Goal: Task Accomplishment & Management: Use online tool/utility

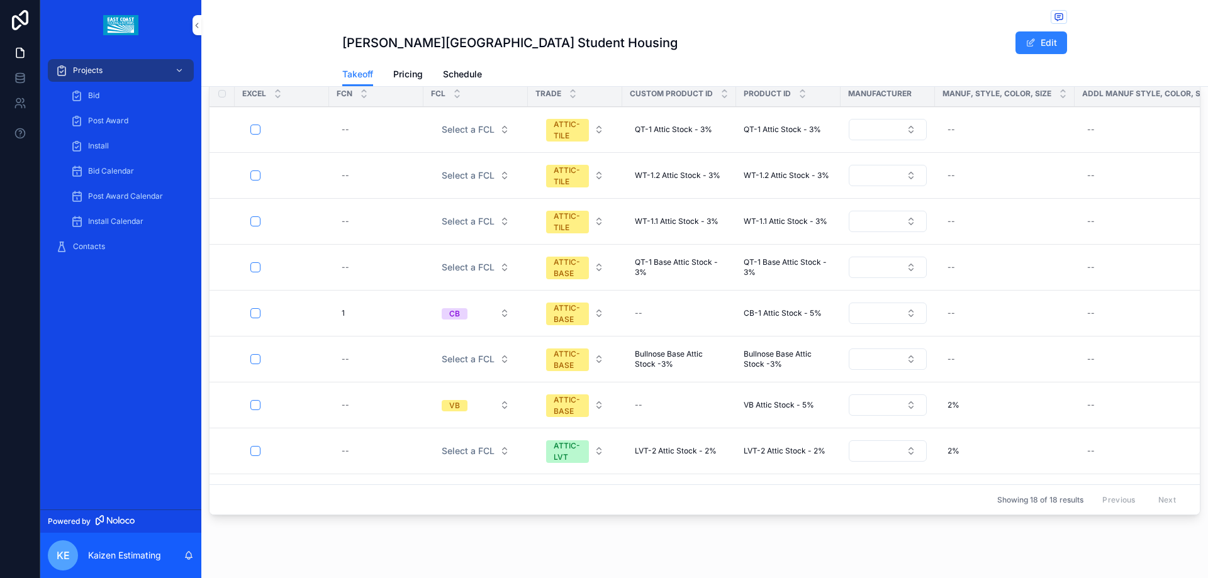
scroll to position [367, 0]
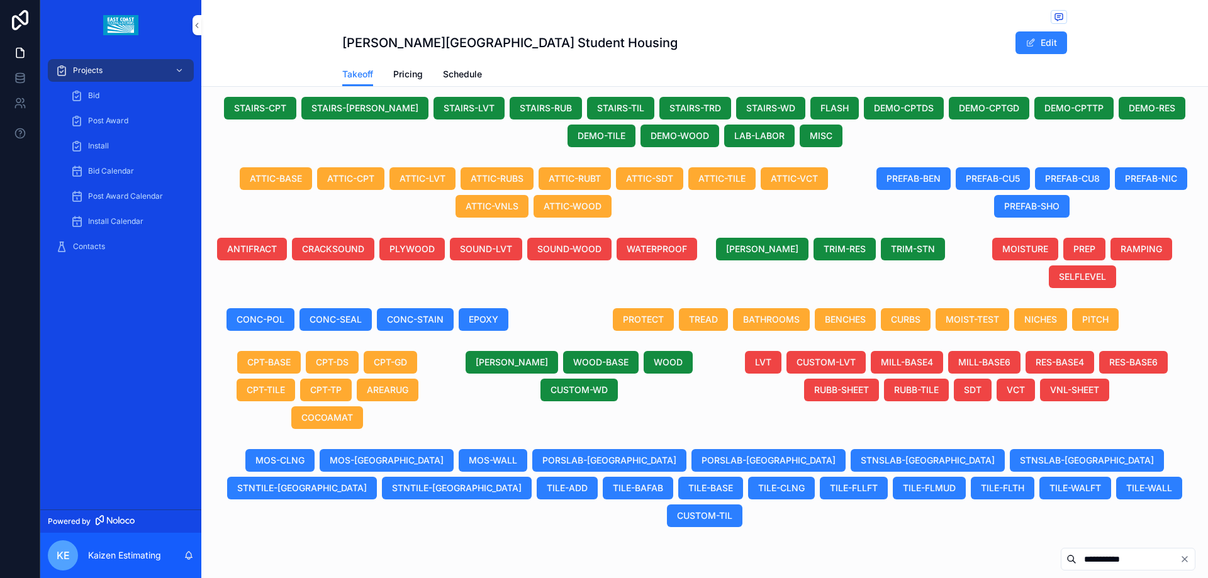
drag, startPoint x: 1089, startPoint y: 531, endPoint x: 891, endPoint y: 540, distance: 197.7
click at [891, 547] on div "**********" at bounding box center [704, 561] width 991 height 29
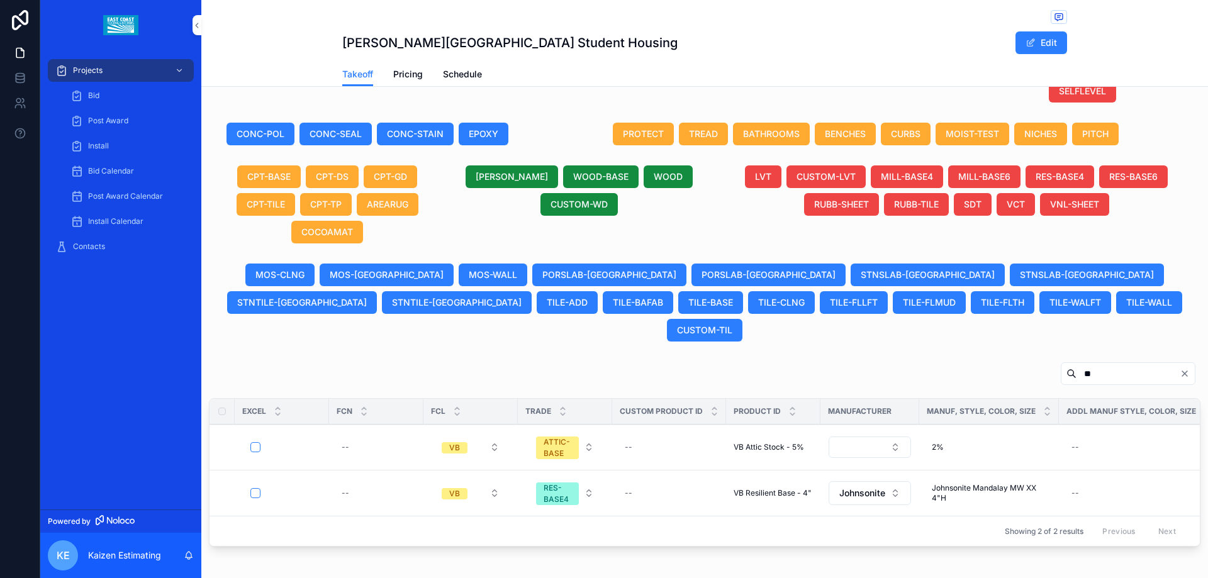
scroll to position [593, 0]
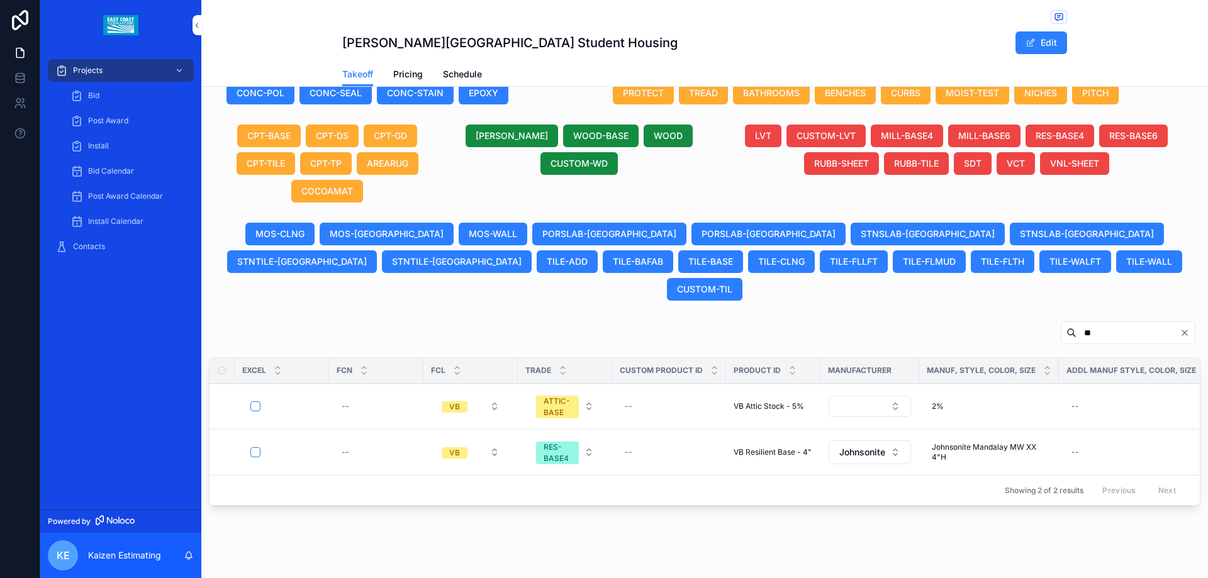
type input "**"
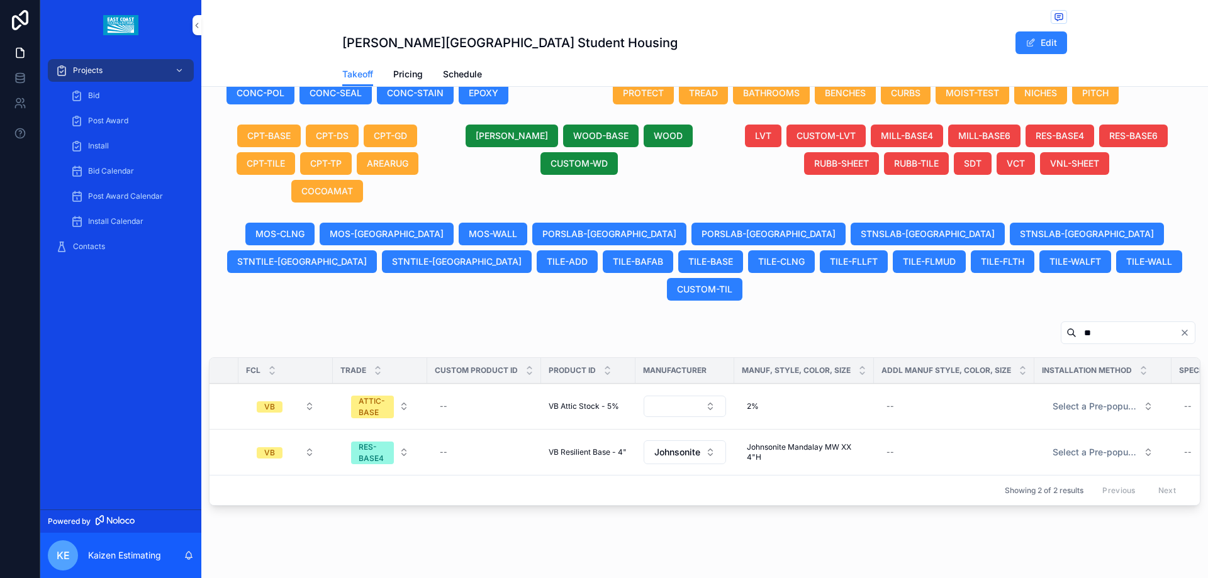
scroll to position [0, 194]
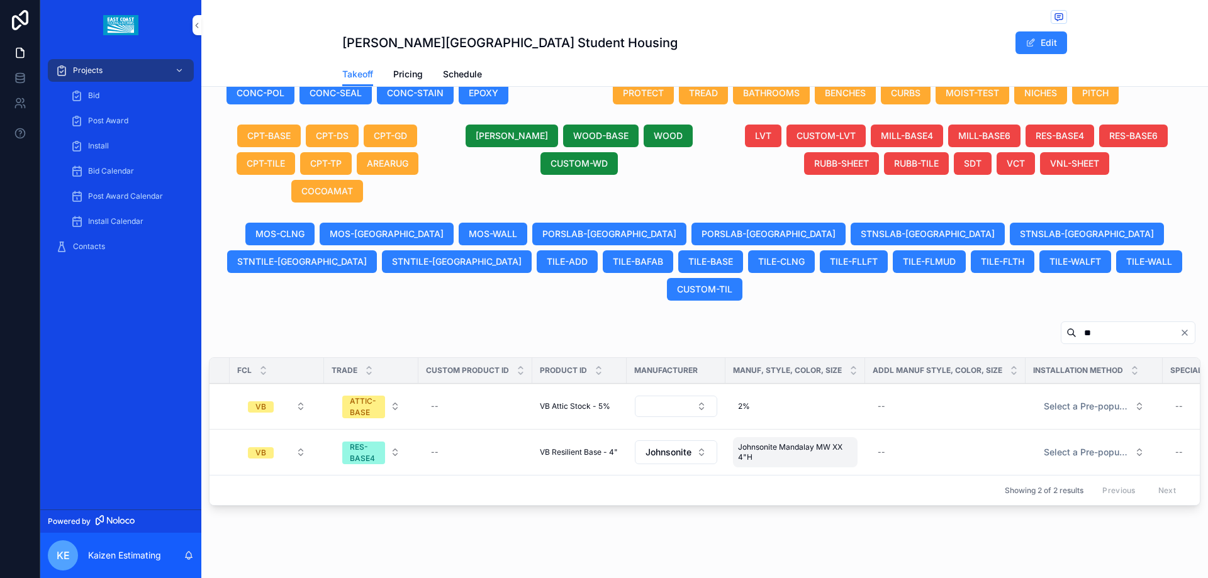
click at [817, 442] on span "Johnsonite Mandalay MW XX 4"H" at bounding box center [795, 452] width 114 height 20
drag, startPoint x: 833, startPoint y: 436, endPoint x: 735, endPoint y: 431, distance: 97.6
click at [735, 431] on div "**********" at bounding box center [818, 437] width 181 height 47
click at [748, 442] on input "***" at bounding box center [799, 438] width 119 height 18
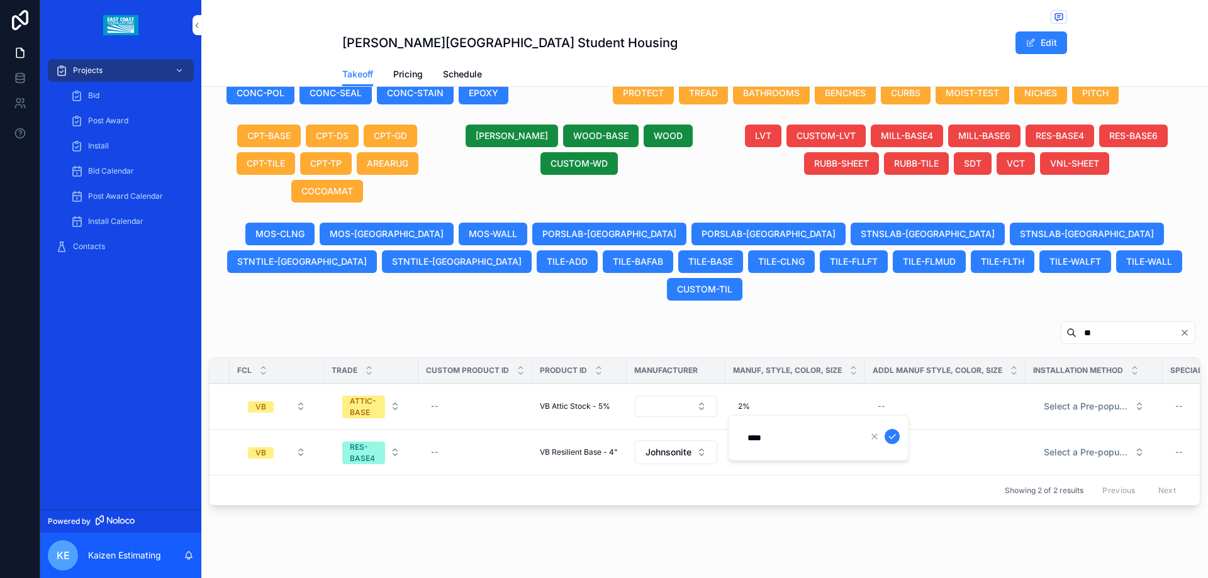
click at [750, 436] on input "***" at bounding box center [799, 438] width 119 height 18
type input "***"
click at [895, 431] on icon "scrollable content" at bounding box center [892, 436] width 10 height 10
click at [698, 440] on button "Johnsonite" at bounding box center [676, 452] width 82 height 24
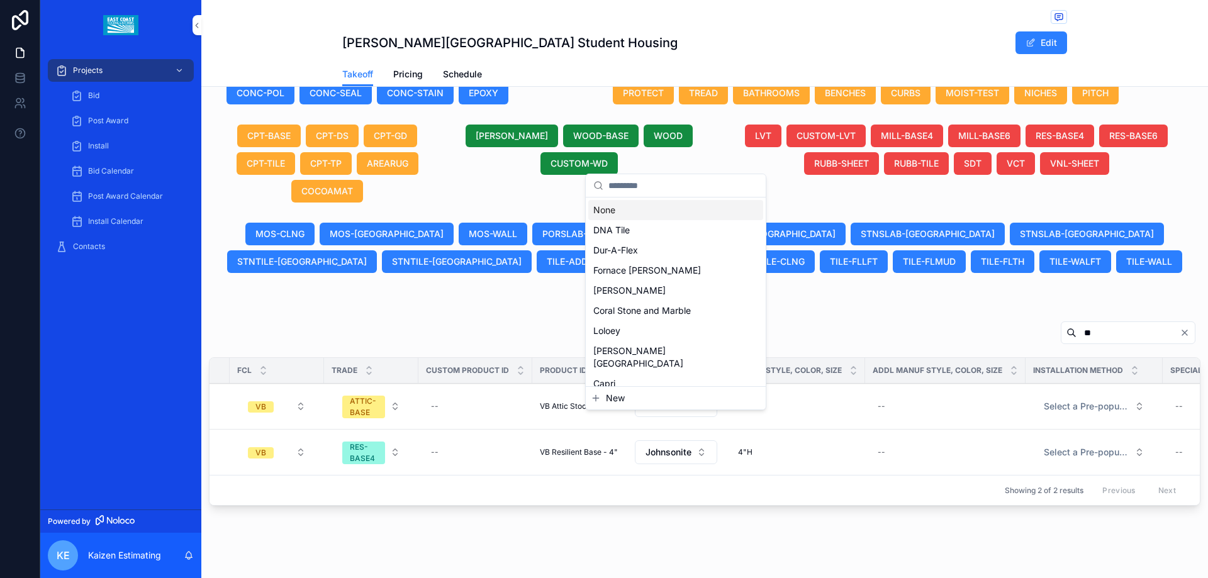
click at [615, 215] on div "None" at bounding box center [675, 210] width 175 height 20
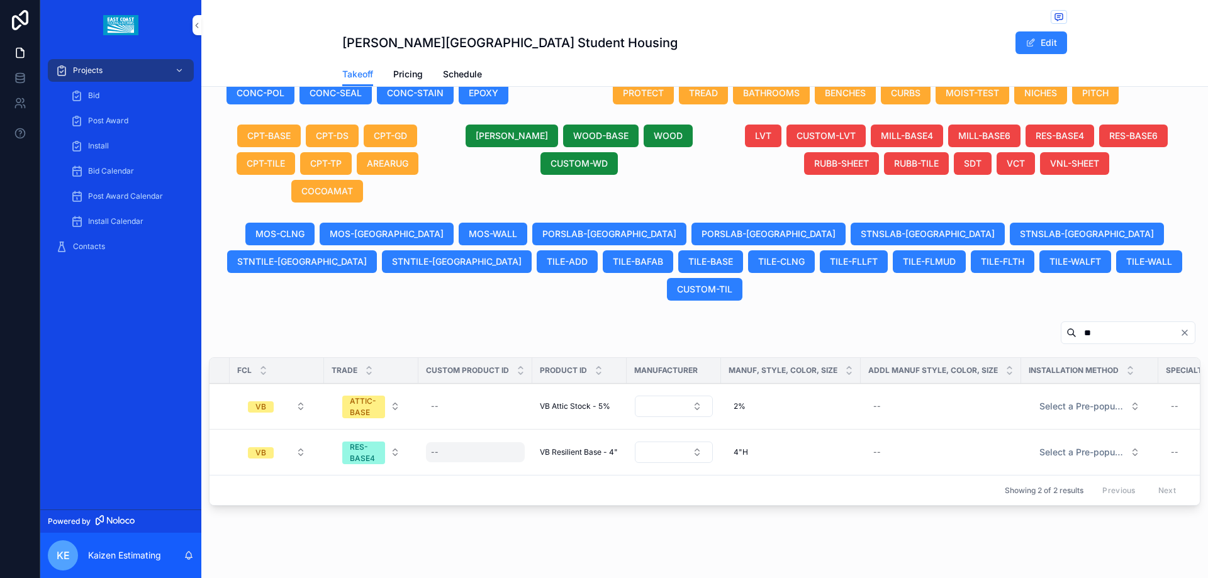
click at [469, 442] on div "--" at bounding box center [475, 452] width 99 height 20
click at [452, 442] on div "--" at bounding box center [475, 452] width 99 height 20
type input "*"
click at [491, 442] on div "--" at bounding box center [475, 452] width 99 height 20
type input "**********"
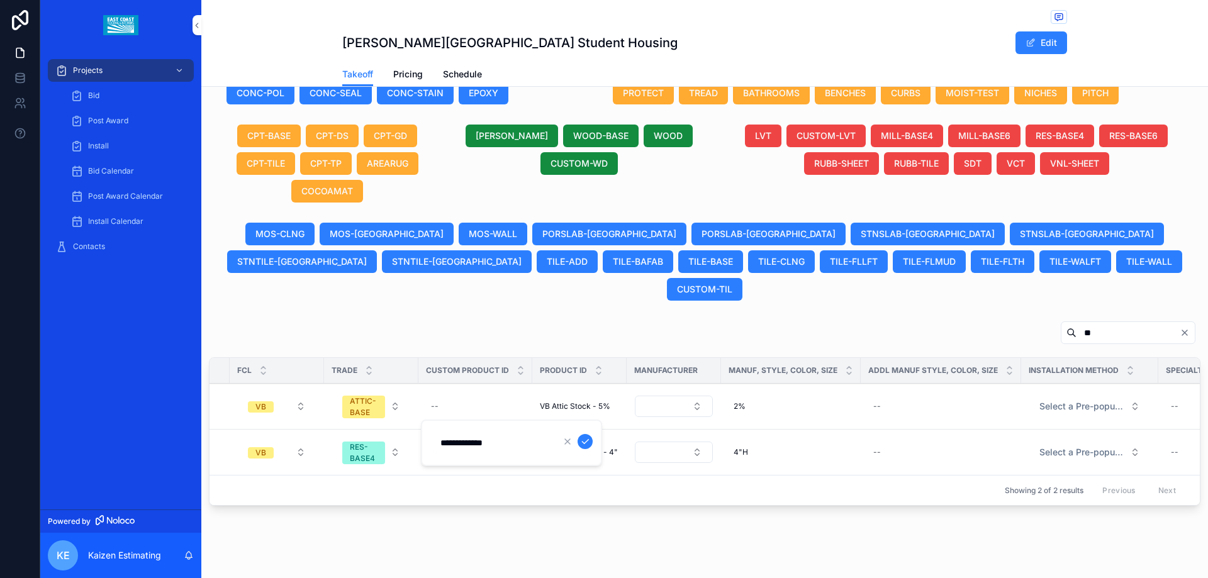
click button "scrollable content" at bounding box center [584, 441] width 15 height 15
click at [881, 442] on div "--" at bounding box center [940, 452] width 145 height 20
click at [444, 447] on span "VB Vinyl Base" at bounding box center [455, 452] width 49 height 10
click at [447, 447] on span "VB Vinyl Base" at bounding box center [455, 452] width 49 height 10
drag, startPoint x: 450, startPoint y: 441, endPoint x: 455, endPoint y: 448, distance: 8.5
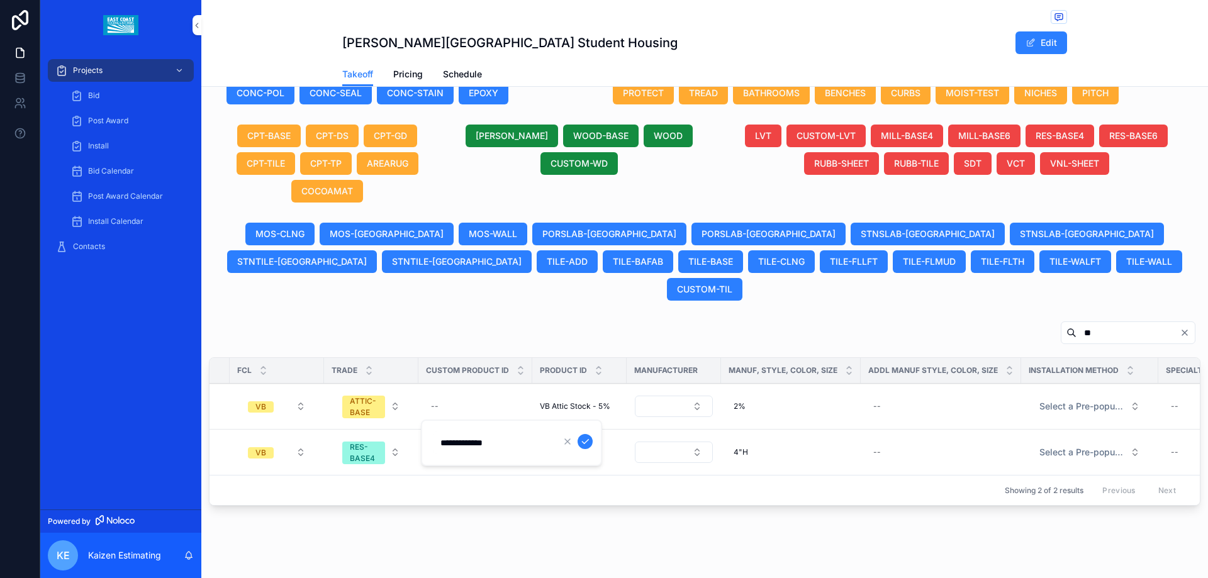
click at [450, 441] on input "**********" at bounding box center [492, 443] width 119 height 18
type input "**********"
click at [587, 442] on icon "scrollable content" at bounding box center [585, 441] width 10 height 10
click at [887, 442] on div "--" at bounding box center [940, 452] width 145 height 20
click at [782, 442] on div "4"H 4"H" at bounding box center [790, 452] width 125 height 20
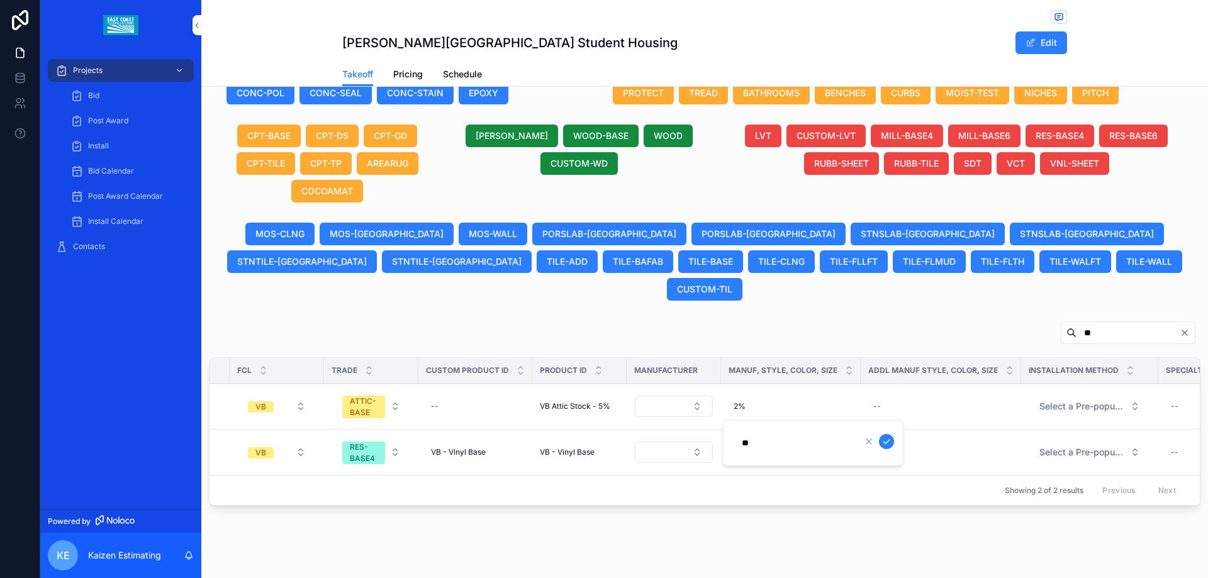
type input "*"
type input "**********"
click at [888, 443] on icon "scrollable content" at bounding box center [886, 441] width 10 height 10
click at [449, 447] on span "VB - Vinyl Base" at bounding box center [458, 452] width 55 height 10
click at [735, 447] on span "Using Allowance" at bounding box center [762, 452] width 59 height 10
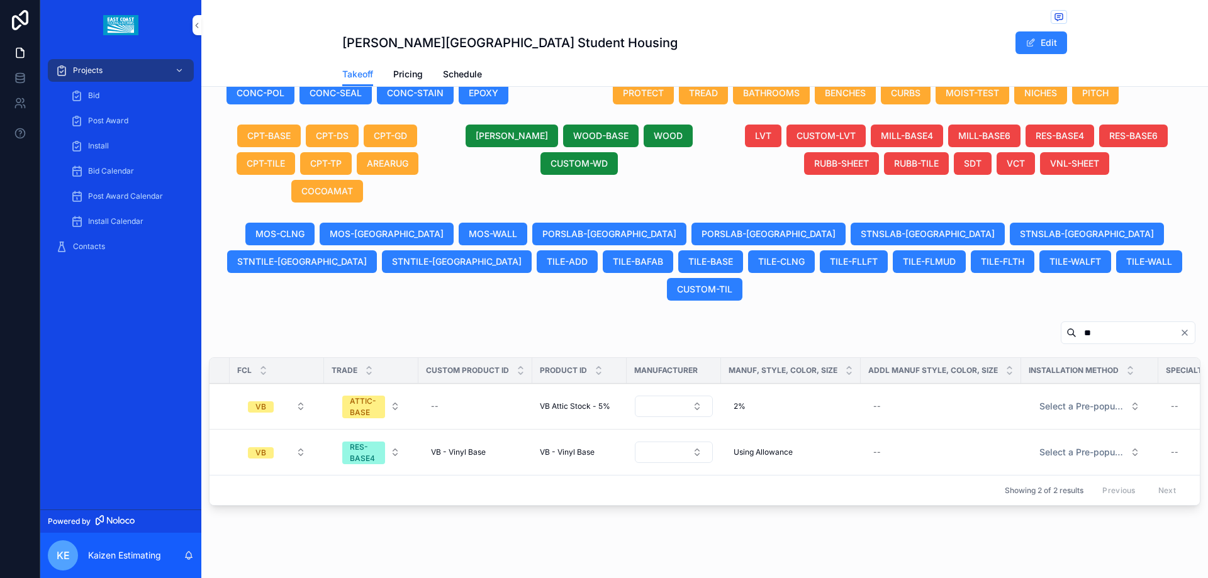
click at [1179, 328] on icon "Clear" at bounding box center [1184, 333] width 10 height 10
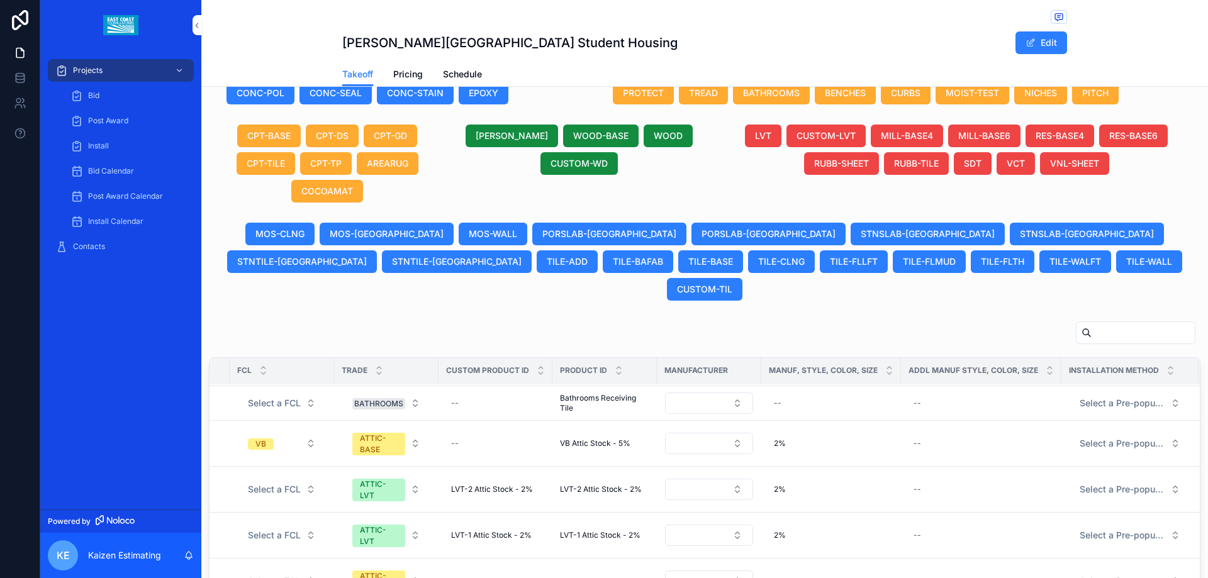
scroll to position [870, 0]
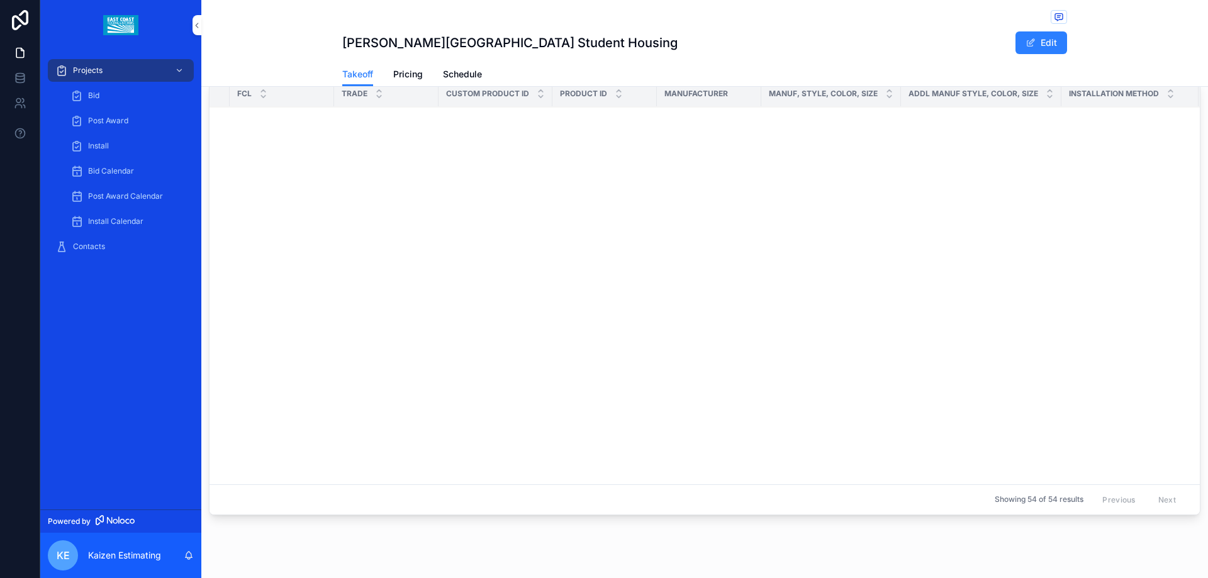
drag, startPoint x: 365, startPoint y: 479, endPoint x: 308, endPoint y: 416, distance: 85.5
click at [150, 496] on div "Projects Bid Post Award Install Bid Calendar Post Award Calendar Install Calend…" at bounding box center [623, 289] width 1167 height 578
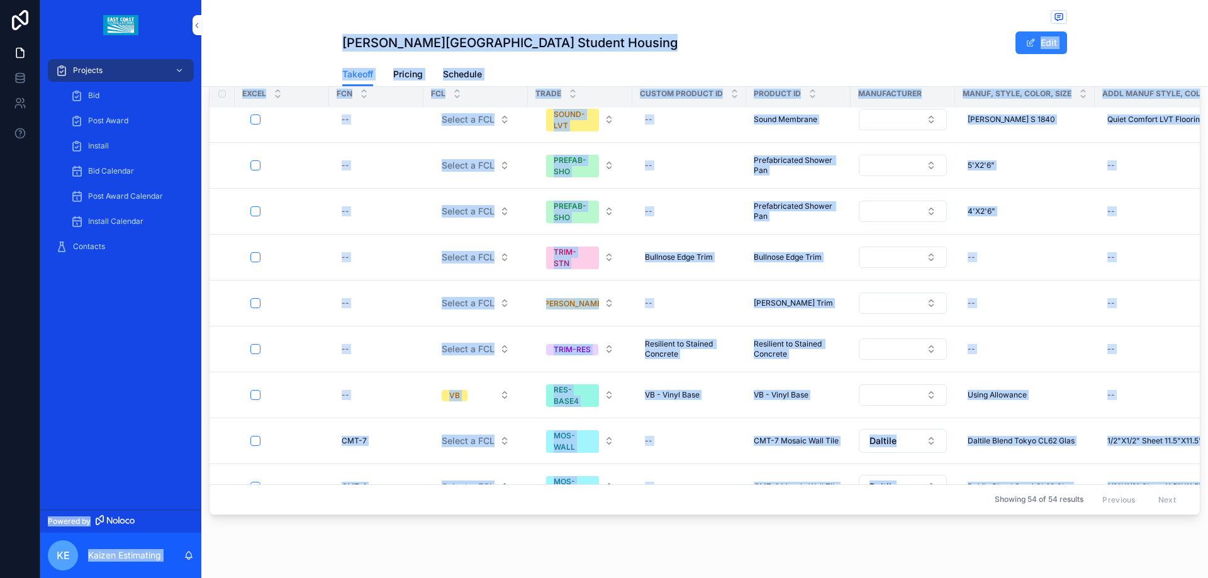
scroll to position [2016, 0]
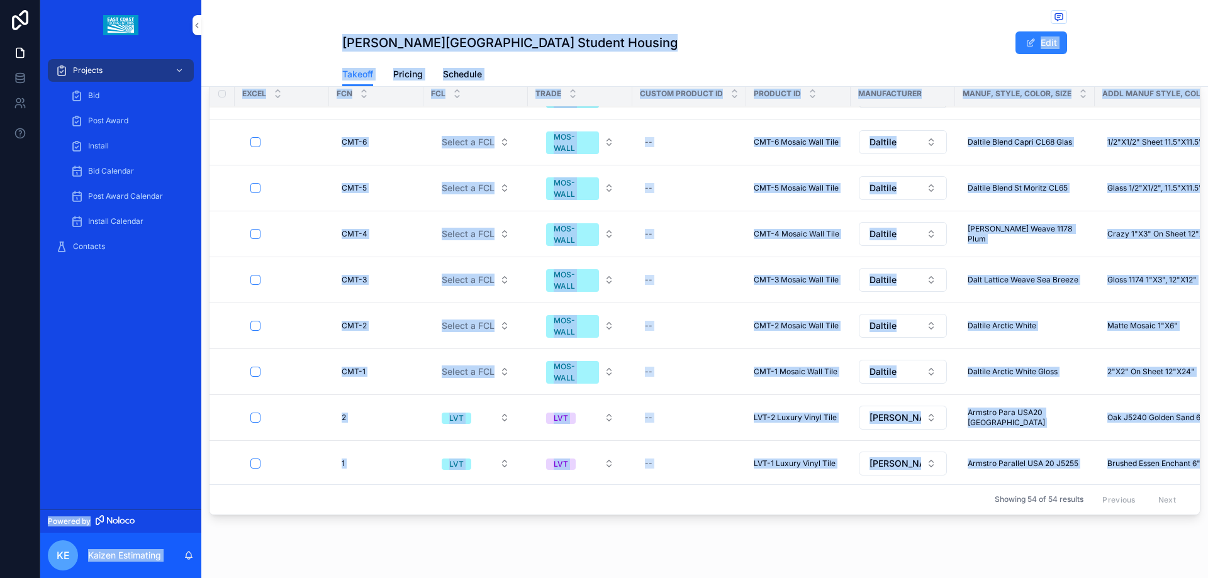
click at [342, 484] on div "Showing 54 of 54 results Previous Next" at bounding box center [704, 499] width 990 height 30
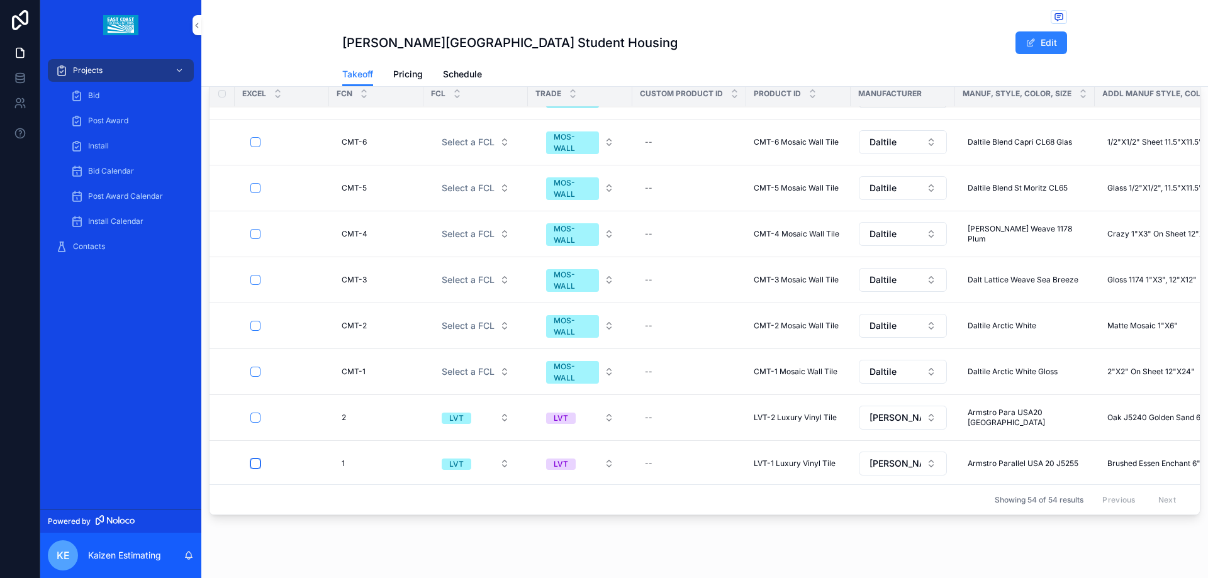
click at [253, 458] on button "scrollable content" at bounding box center [255, 463] width 10 height 10
click at [257, 413] on button "scrollable content" at bounding box center [255, 418] width 10 height 10
click at [253, 229] on button "scrollable content" at bounding box center [255, 234] width 10 height 10
click at [252, 137] on button "scrollable content" at bounding box center [255, 142] width 10 height 10
click at [252, 183] on button "scrollable content" at bounding box center [255, 188] width 10 height 10
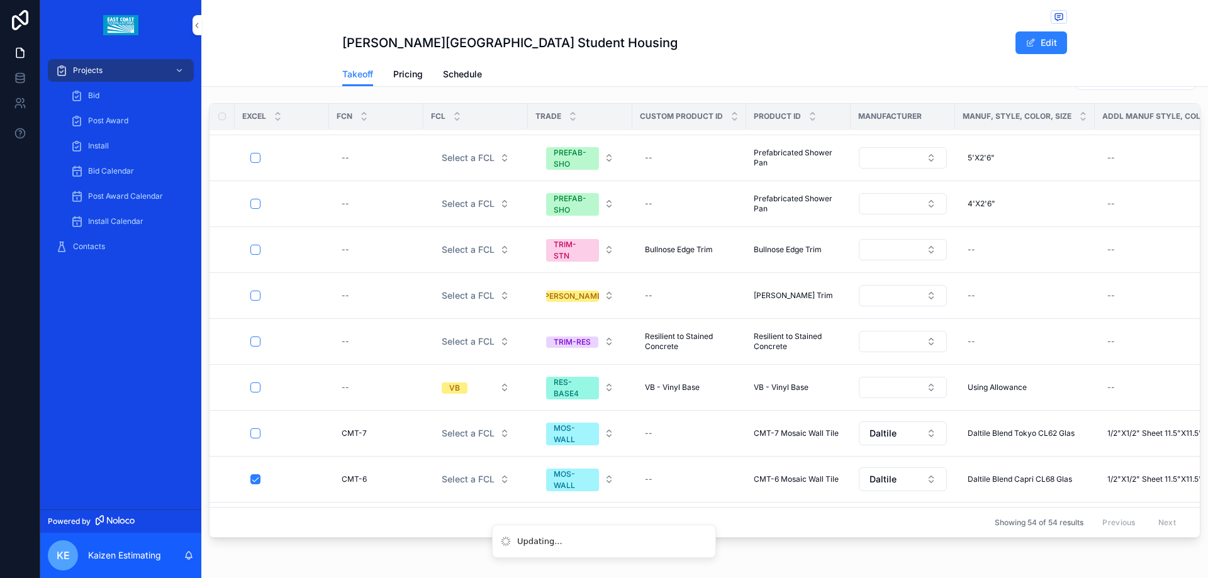
scroll to position [892, 0]
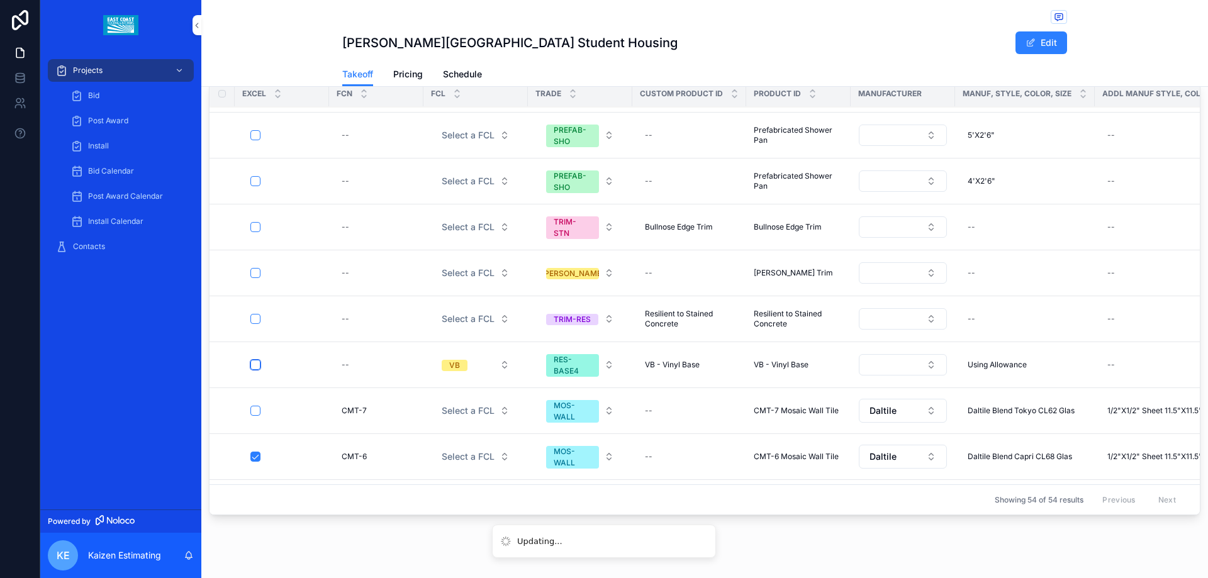
click at [256, 360] on button "scrollable content" at bounding box center [255, 365] width 10 height 10
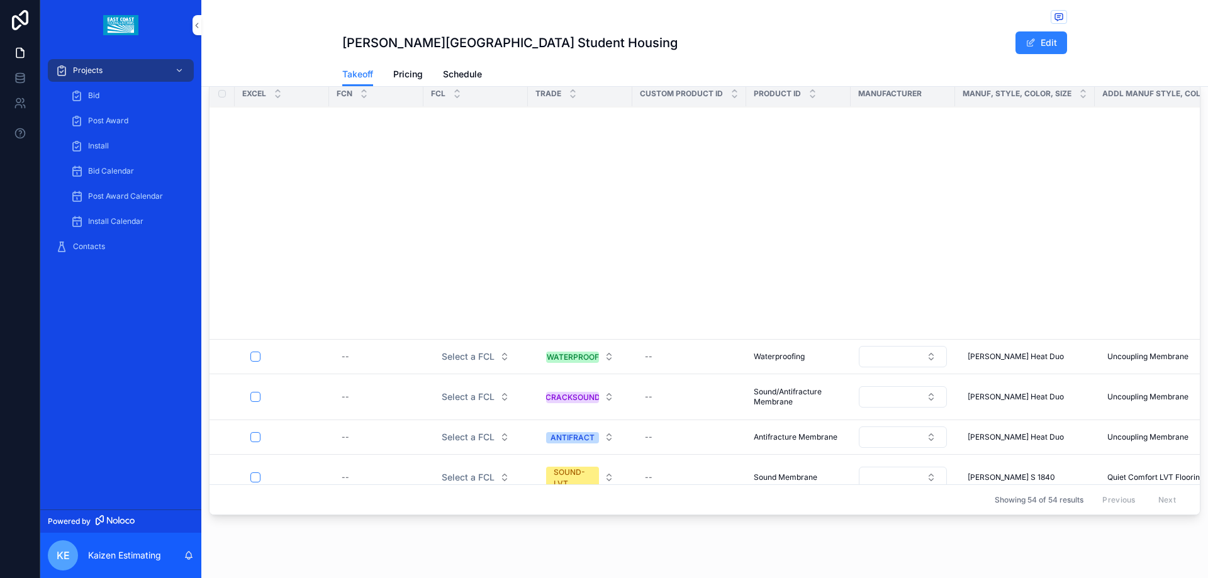
scroll to position [1713, 0]
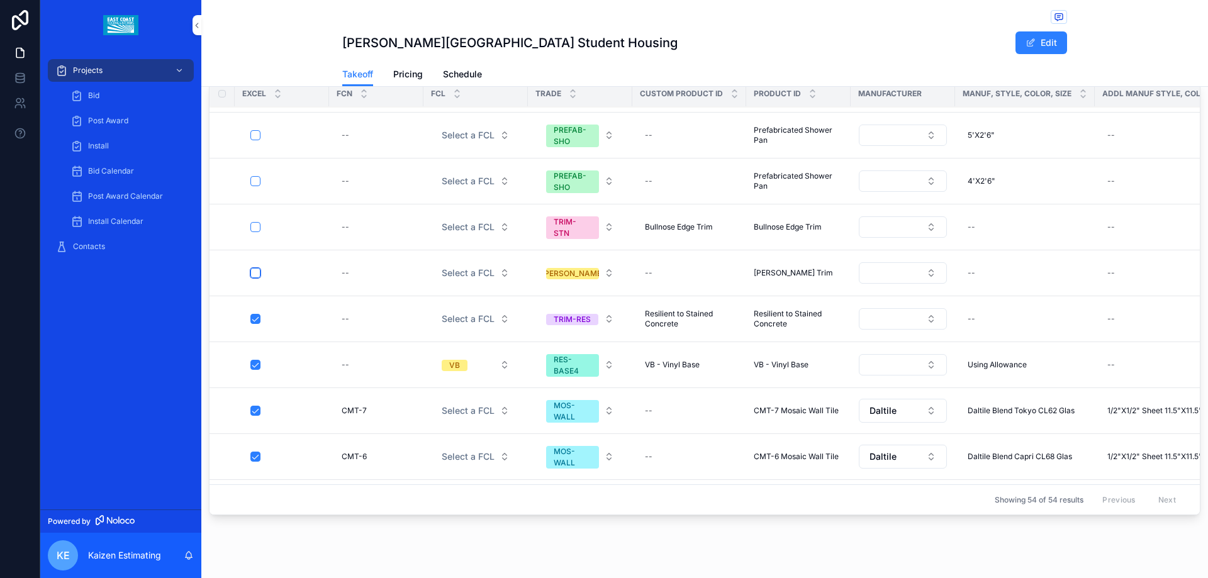
click at [257, 278] on button "scrollable content" at bounding box center [255, 273] width 10 height 10
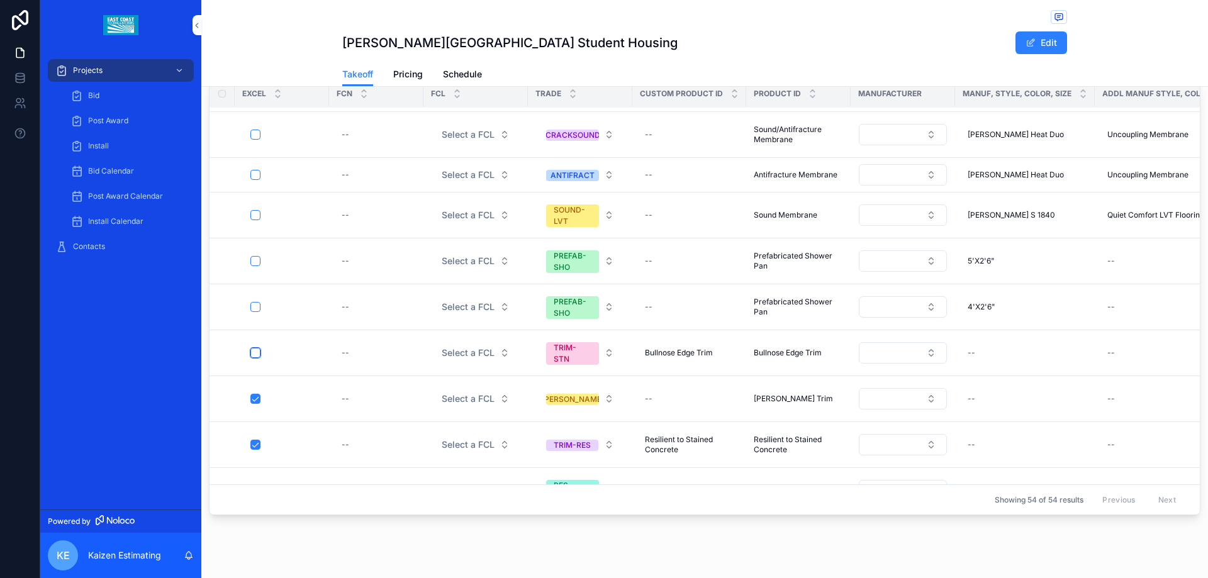
click at [255, 348] on button "scrollable content" at bounding box center [255, 353] width 10 height 10
click at [257, 302] on button "scrollable content" at bounding box center [255, 307] width 10 height 10
drag, startPoint x: 255, startPoint y: 316, endPoint x: 255, endPoint y: 137, distance: 179.2
click at [255, 170] on button "scrollable content" at bounding box center [255, 175] width 10 height 10
click at [255, 130] on button "scrollable content" at bounding box center [255, 135] width 10 height 10
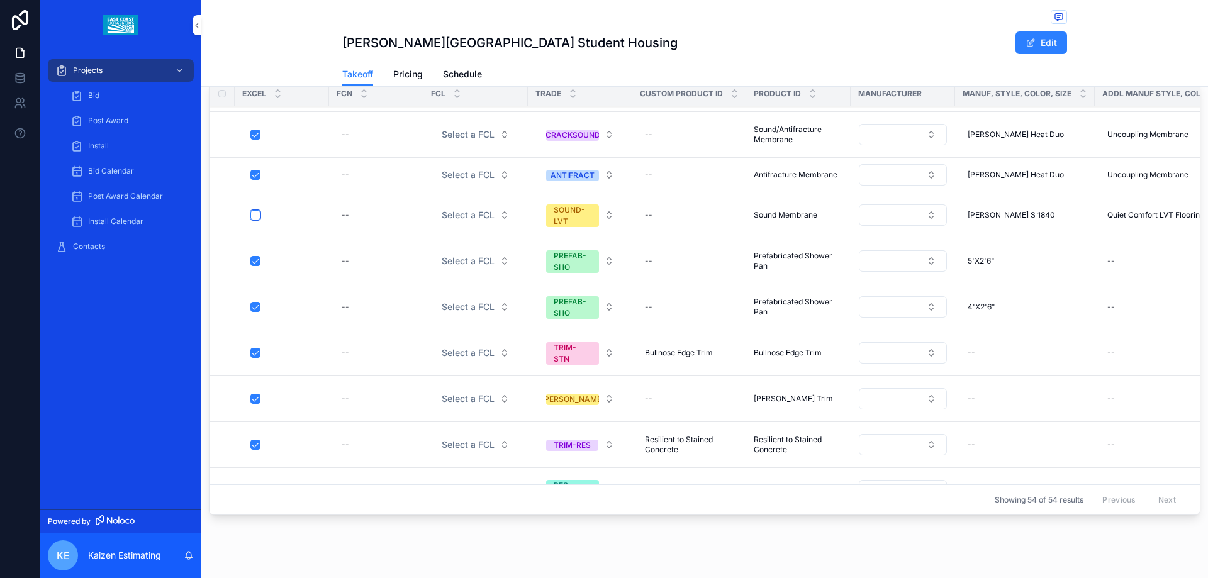
click at [254, 210] on button "scrollable content" at bounding box center [255, 215] width 10 height 10
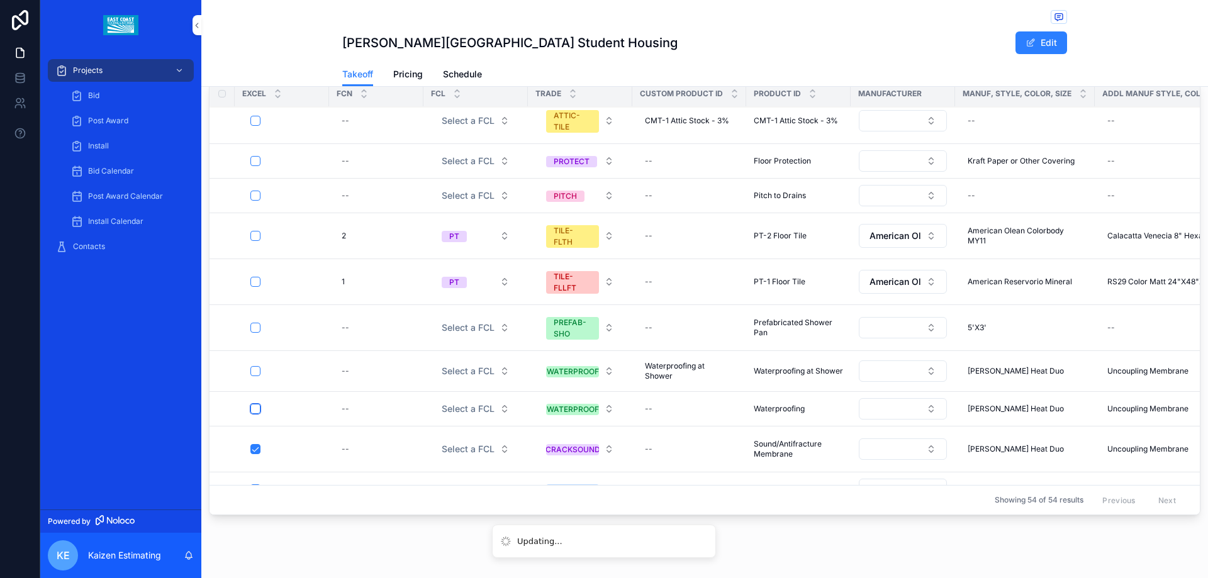
click at [254, 404] on button "scrollable content" at bounding box center [255, 409] width 10 height 10
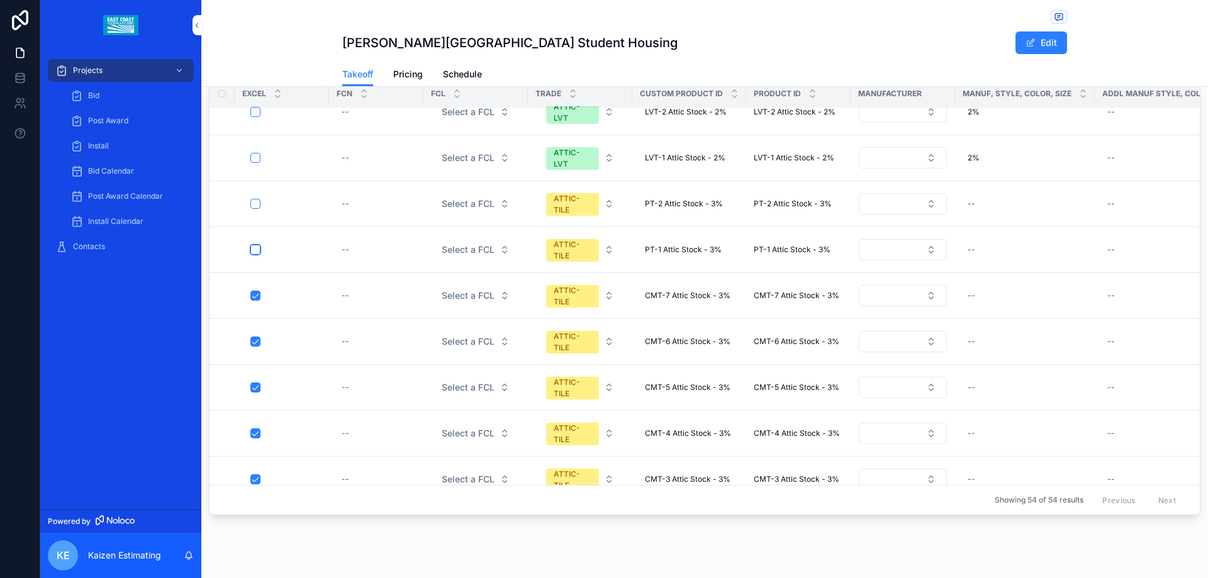
scroll to position [684, 0]
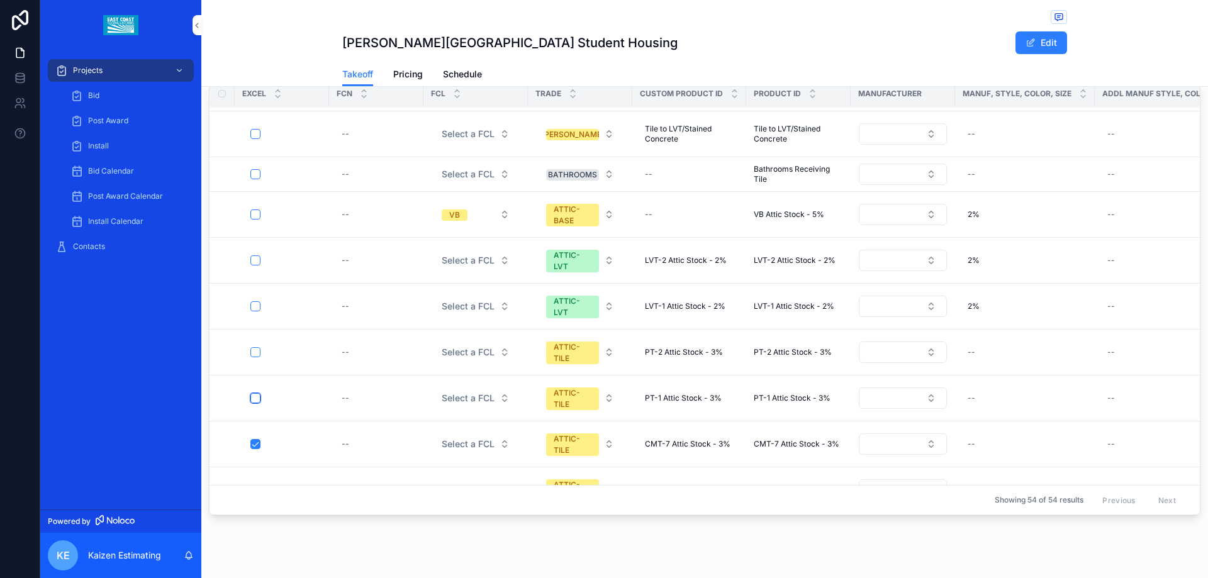
click at [253, 393] on button "scrollable content" at bounding box center [255, 398] width 10 height 10
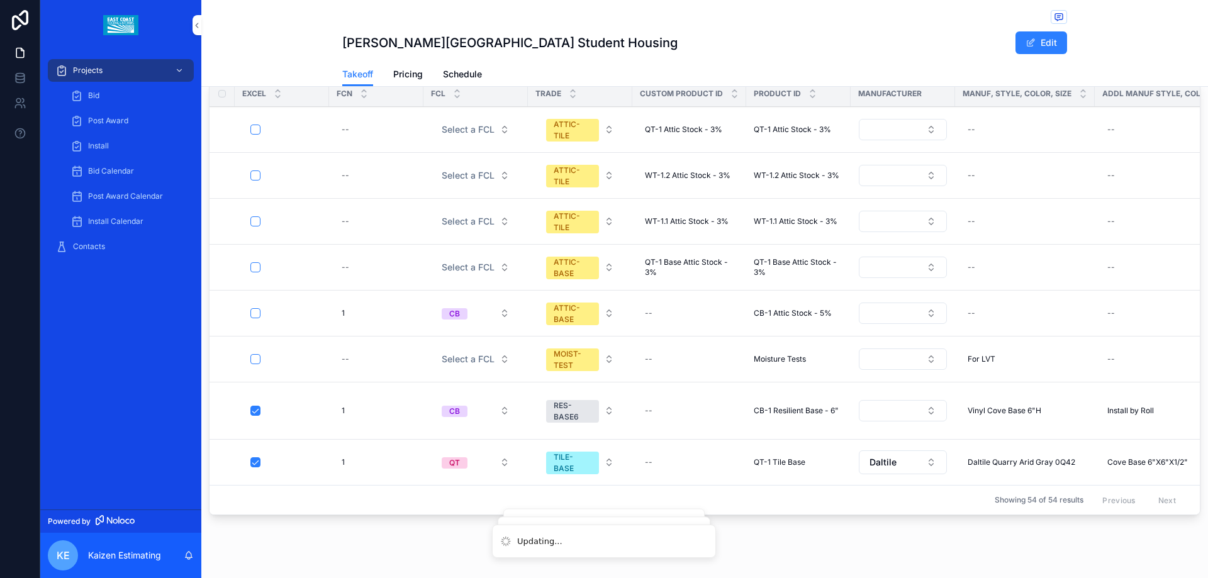
scroll to position [830, 0]
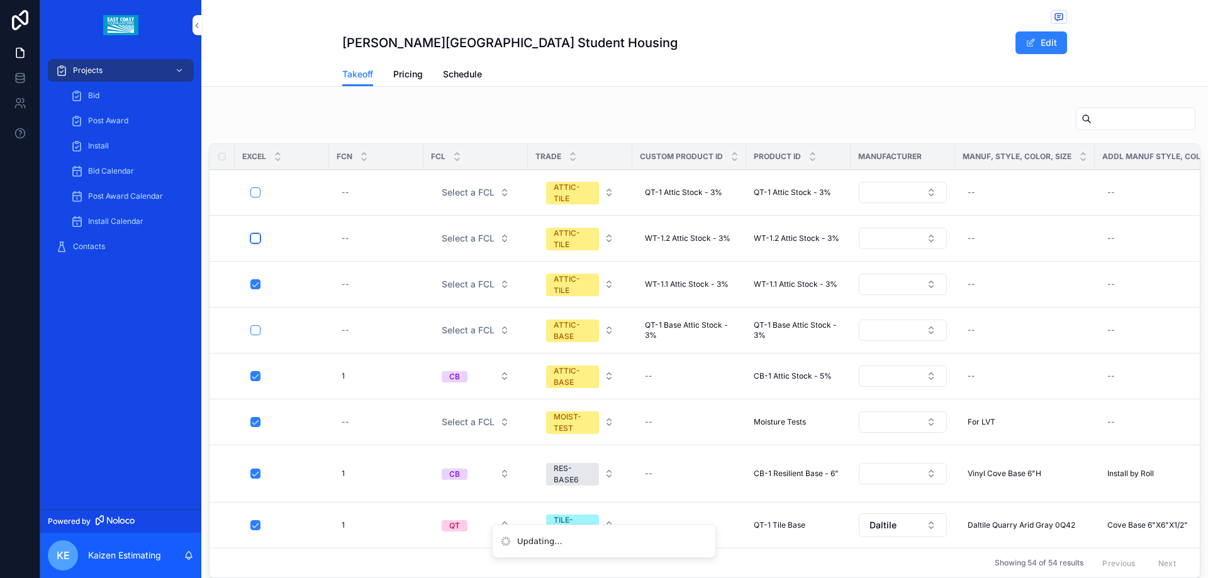
drag, startPoint x: 258, startPoint y: 442, endPoint x: 254, endPoint y: 213, distance: 229.6
click at [254, 233] on button "scrollable content" at bounding box center [255, 238] width 10 height 10
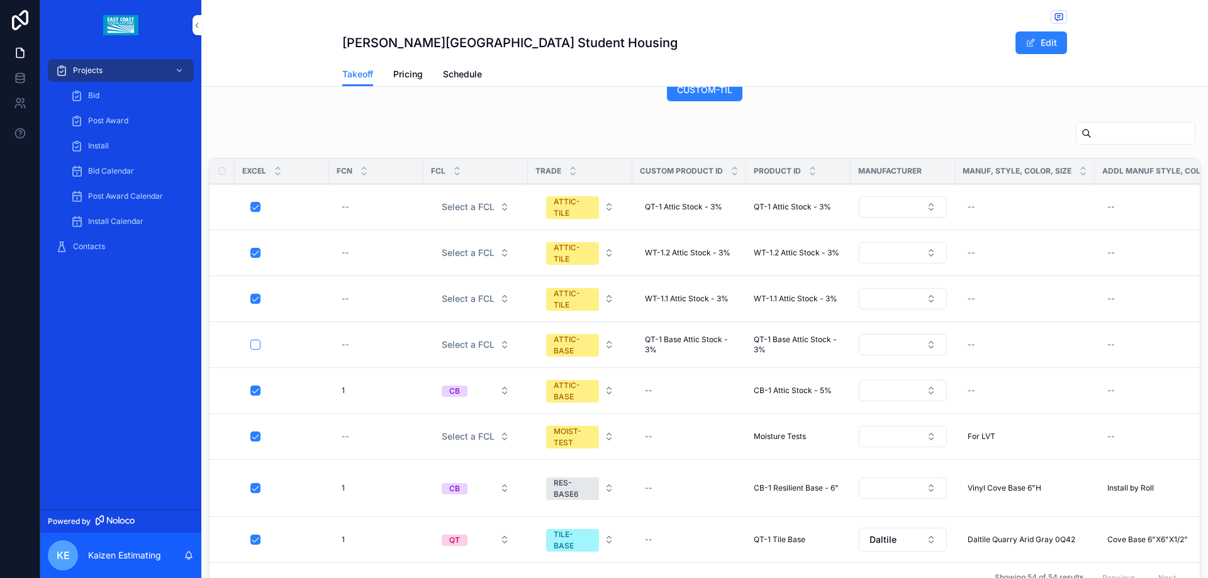
scroll to position [829, 0]
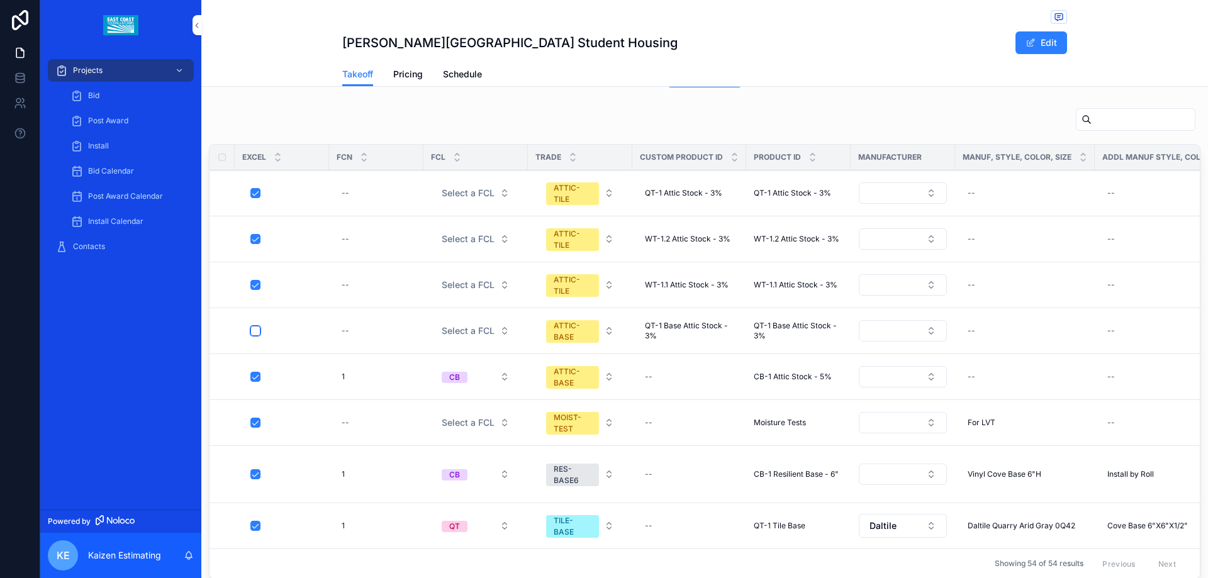
click at [258, 326] on button "scrollable content" at bounding box center [255, 331] width 10 height 10
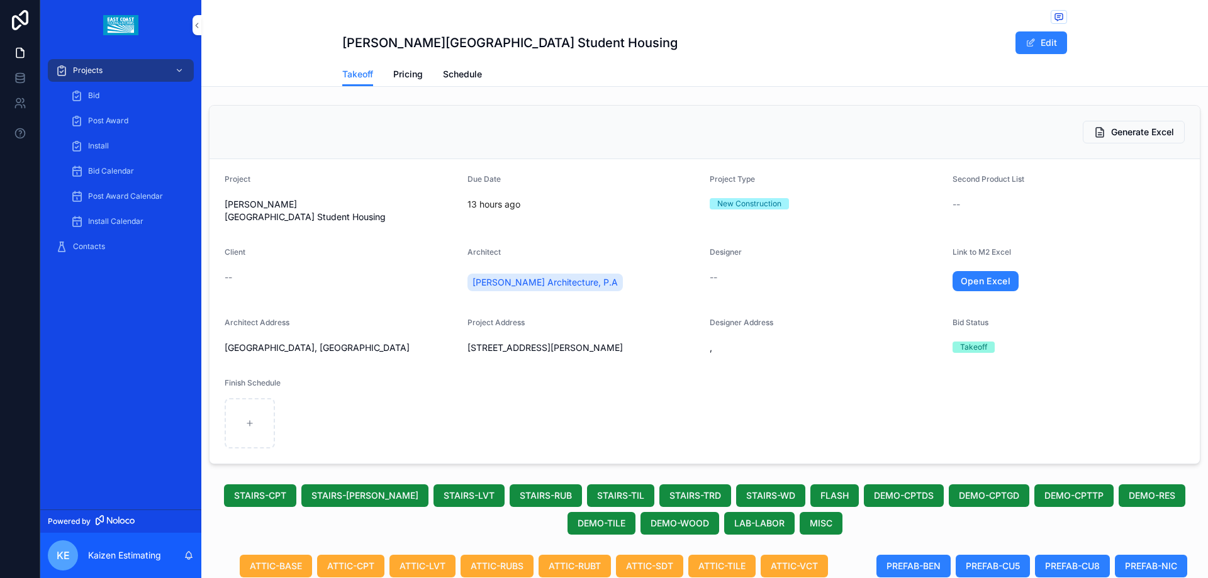
scroll to position [0, 0]
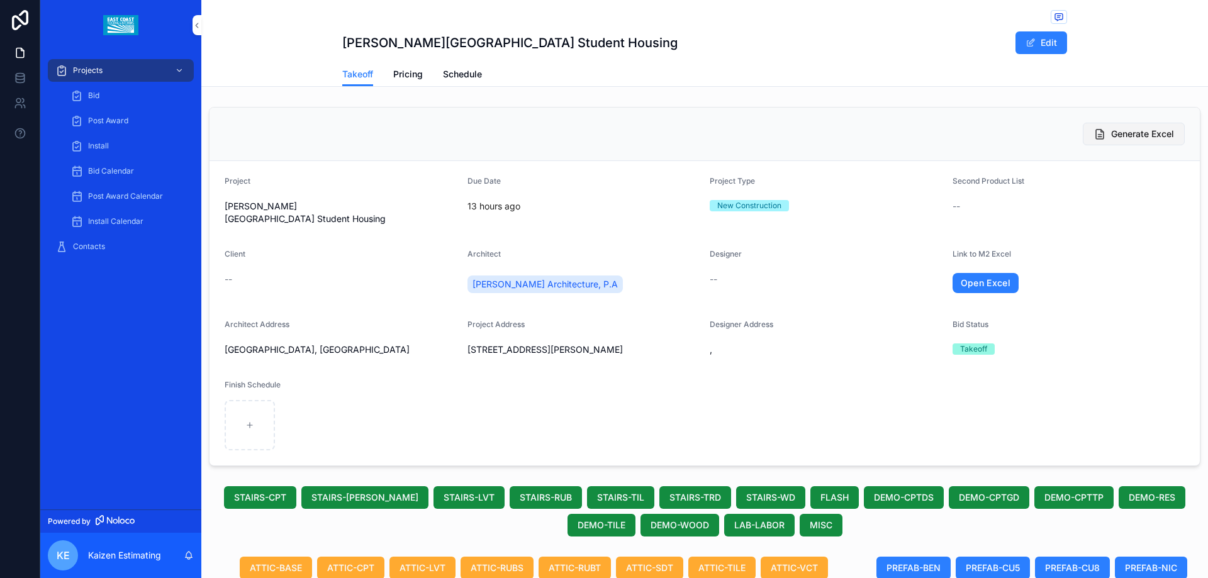
click at [1126, 136] on span "Generate Excel" at bounding box center [1142, 134] width 63 height 13
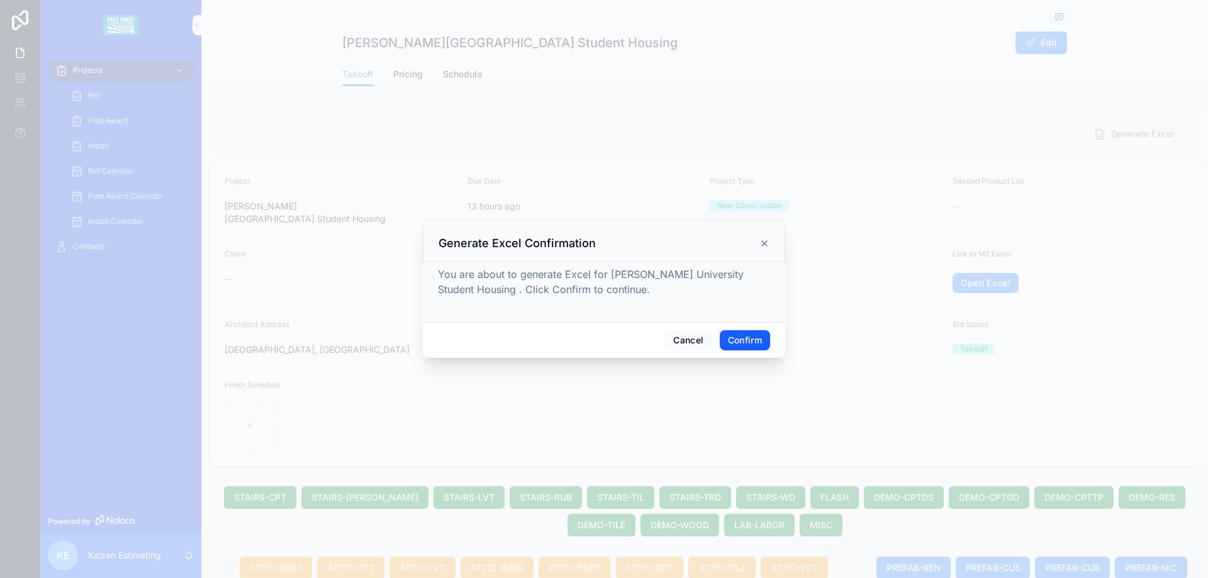
click at [757, 335] on button "Confirm" at bounding box center [744, 340] width 50 height 20
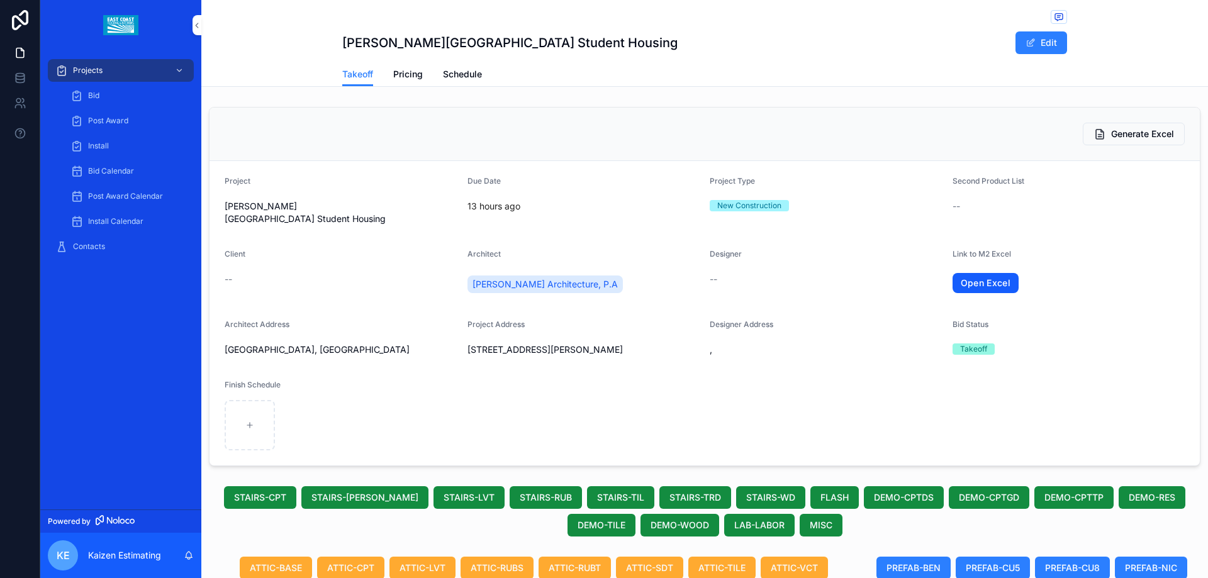
click at [984, 273] on link "Open Excel" at bounding box center [985, 283] width 67 height 20
